Goal: Transaction & Acquisition: Download file/media

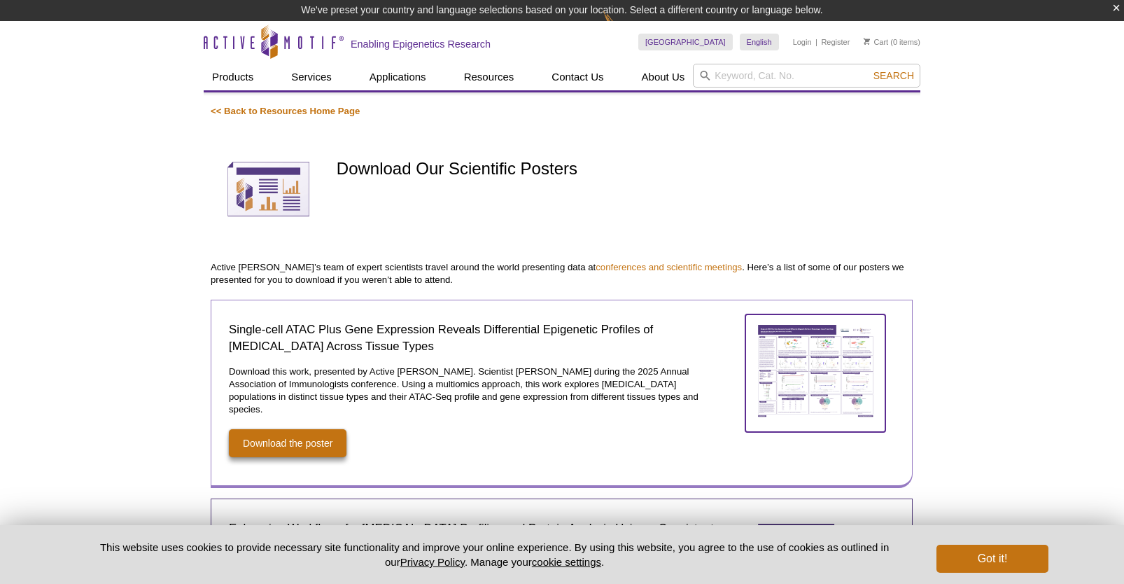
click at [802, 380] on img at bounding box center [816, 370] width 140 height 113
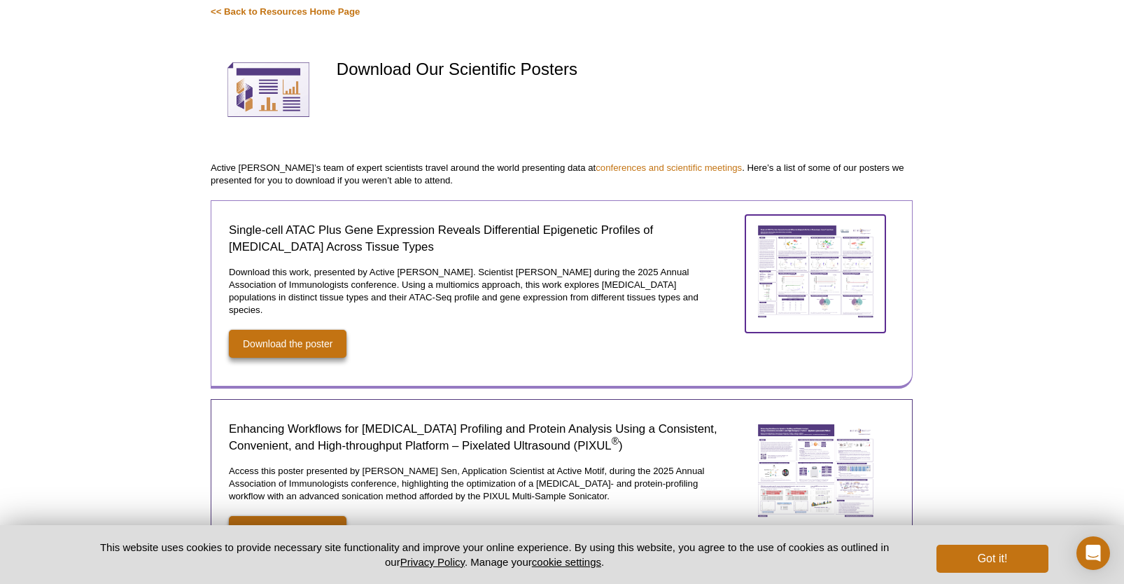
scroll to position [300, 0]
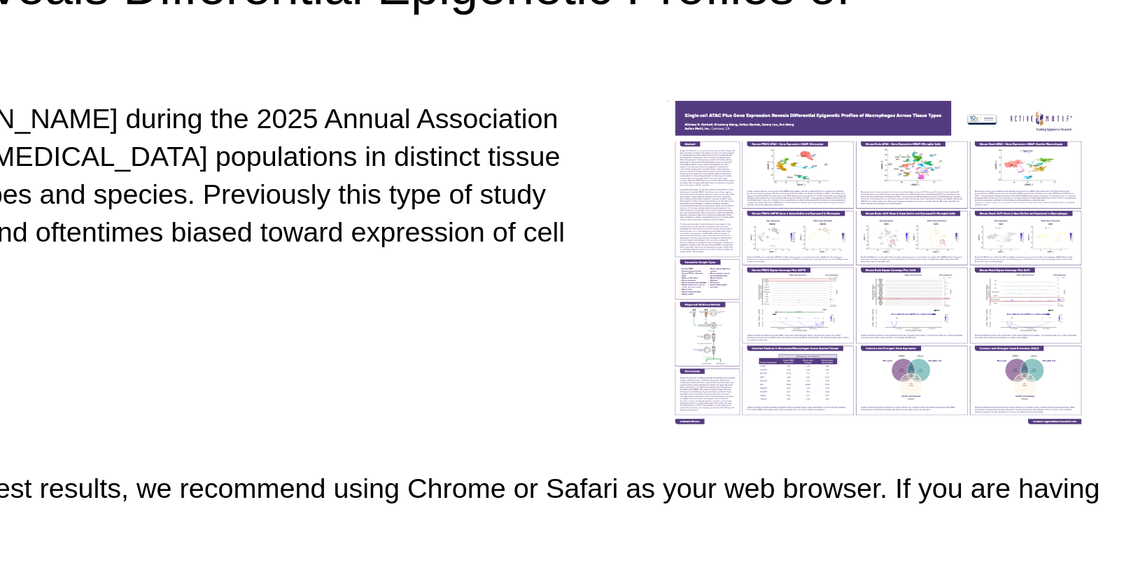
click at [797, 294] on div "Download this work, presented by Active [PERSON_NAME]. Scientist [PERSON_NAME] …" at bounding box center [562, 240] width 703 height 123
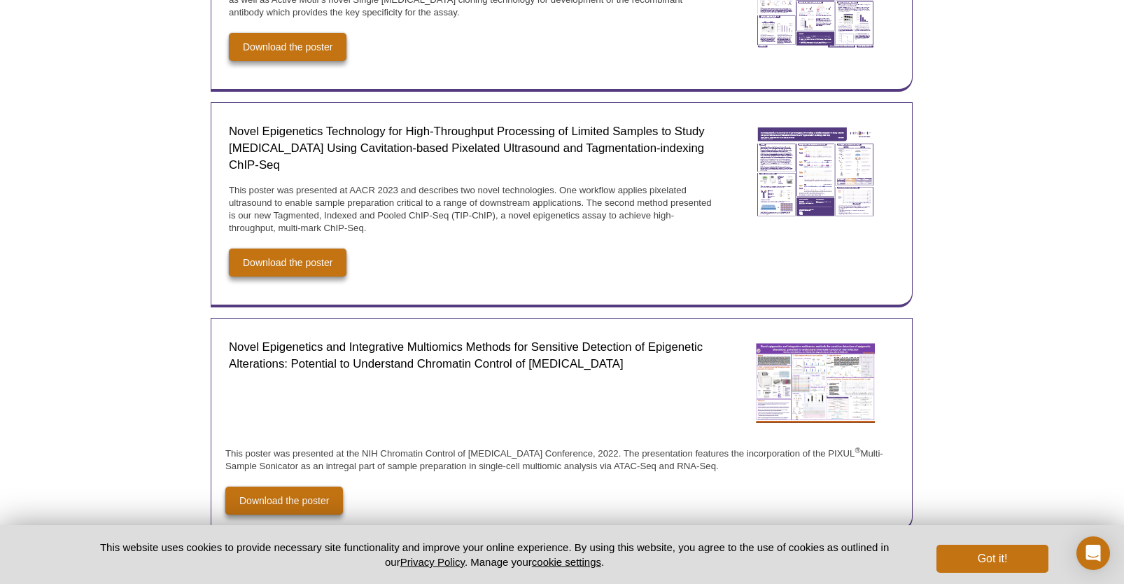
scroll to position [2444, 0]
